Goal: Transaction & Acquisition: Purchase product/service

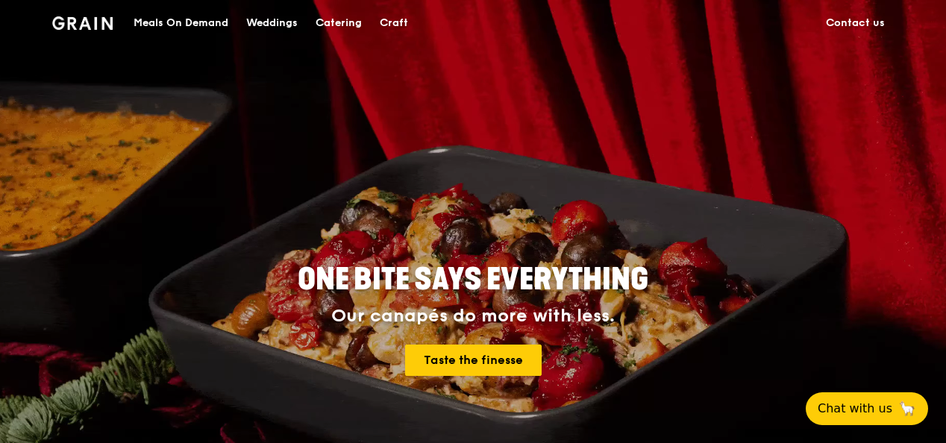
click at [175, 22] on div "Meals On Demand" at bounding box center [181, 23] width 95 height 45
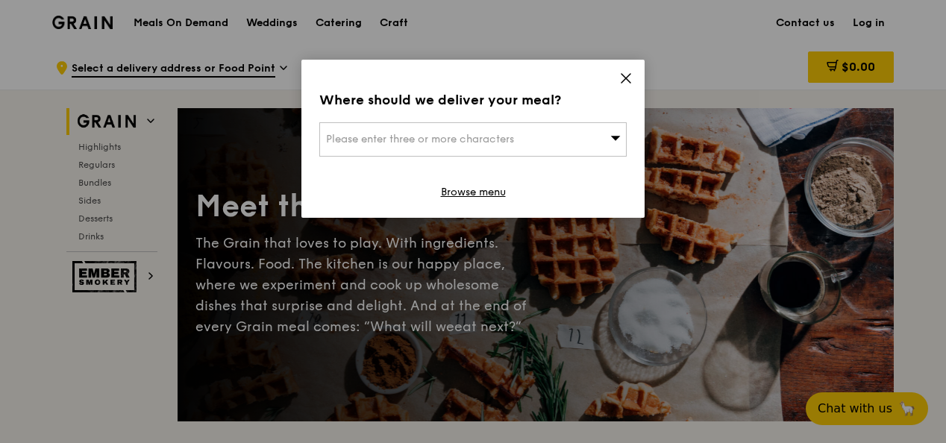
click at [582, 142] on div "Please enter three or more characters" at bounding box center [472, 139] width 307 height 34
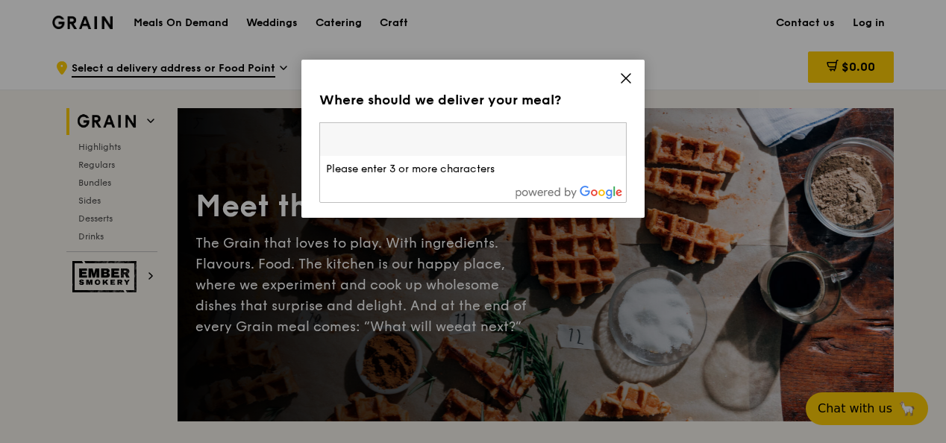
click at [554, 141] on input "search" at bounding box center [473, 139] width 306 height 33
click at [624, 82] on icon at bounding box center [625, 78] width 13 height 13
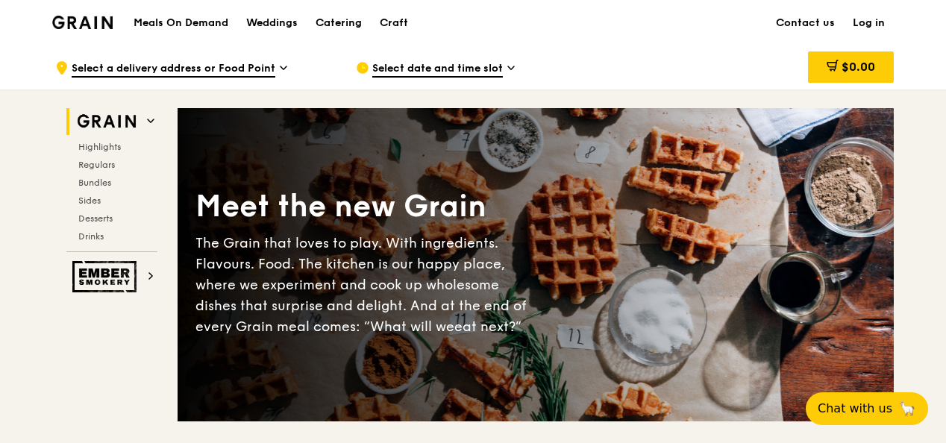
click at [210, 19] on h1 "Meals On Demand" at bounding box center [181, 23] width 95 height 15
click at [219, 64] on span "Select a delivery address or Food Point" at bounding box center [174, 69] width 204 height 16
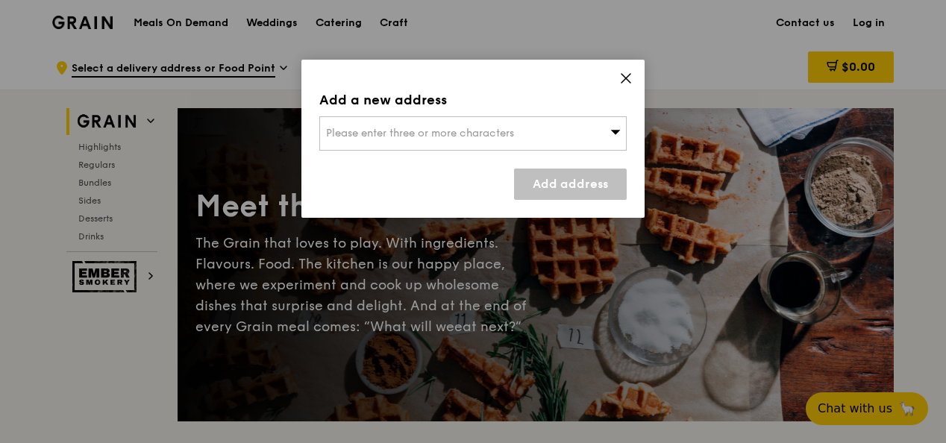
click at [418, 134] on span "Please enter three or more characters" at bounding box center [420, 133] width 188 height 13
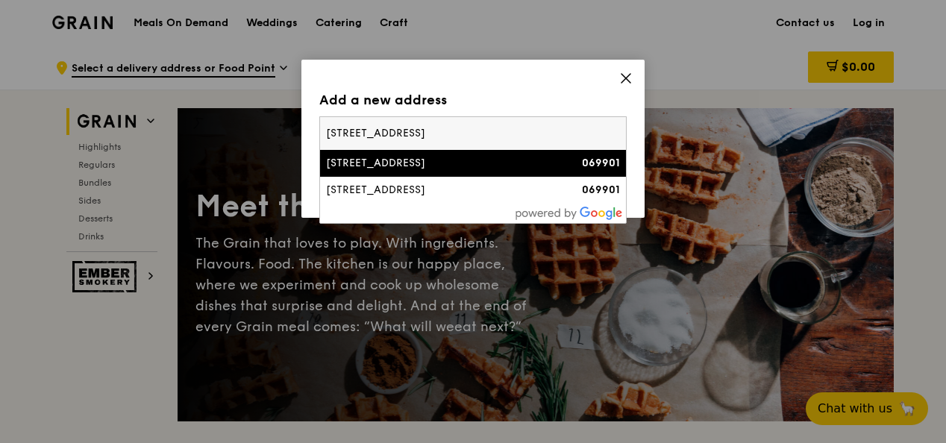
type input "[STREET_ADDRESS]"
click at [409, 164] on div "[STREET_ADDRESS]" at bounding box center [436, 163] width 221 height 15
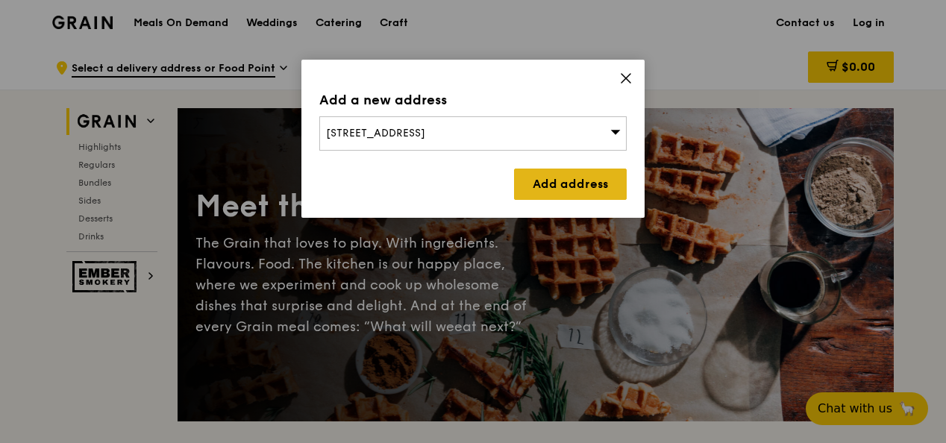
click at [525, 175] on link "Add address" at bounding box center [570, 184] width 113 height 31
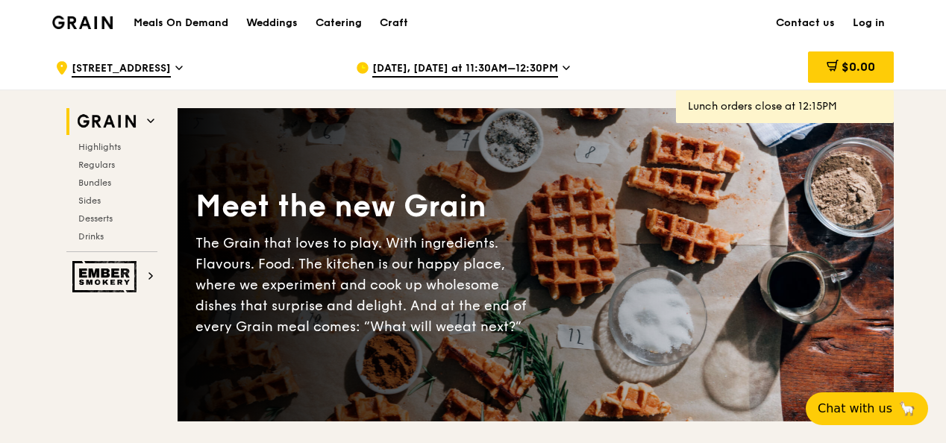
click at [563, 69] on icon at bounding box center [566, 67] width 7 height 13
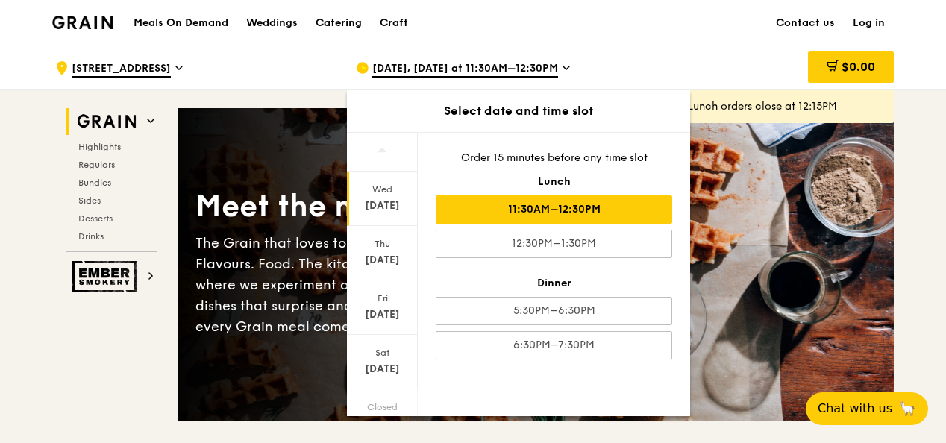
click at [569, 204] on div "11:30AM–12:30PM" at bounding box center [554, 209] width 237 height 28
click at [291, 24] on div "Weddings" at bounding box center [271, 23] width 51 height 45
